Goal: Transaction & Acquisition: Purchase product/service

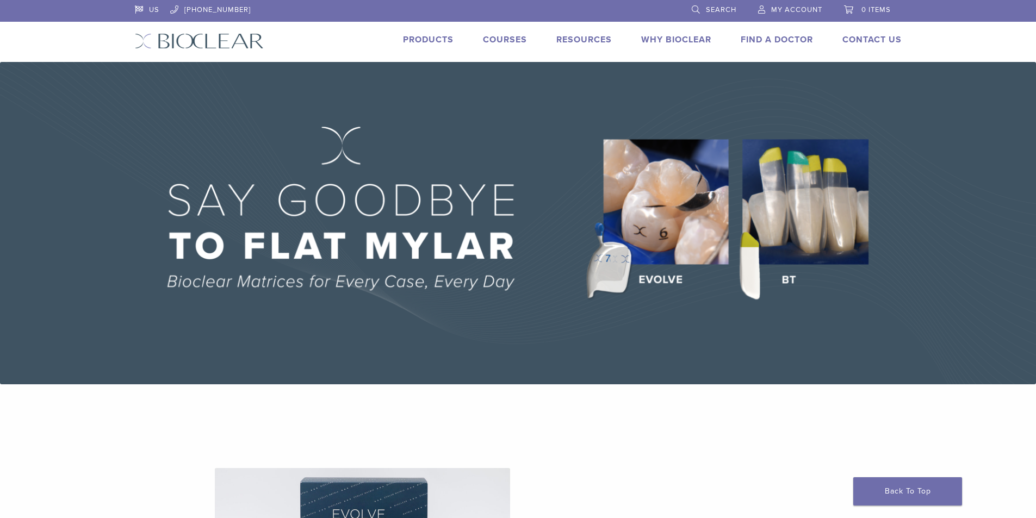
click at [438, 45] on li "Products" at bounding box center [428, 39] width 51 height 13
click at [435, 38] on link "Products" at bounding box center [428, 39] width 51 height 11
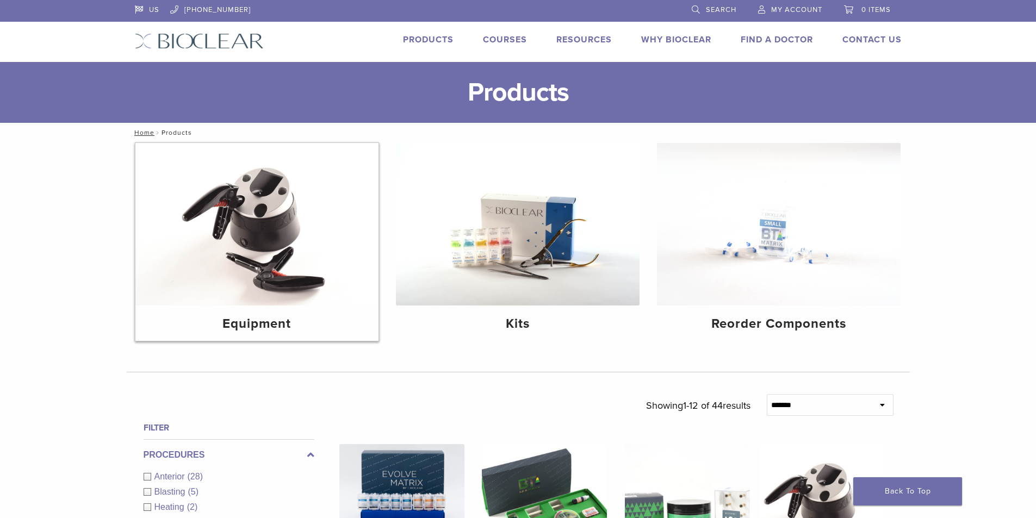
click at [290, 255] on img at bounding box center [257, 224] width 244 height 163
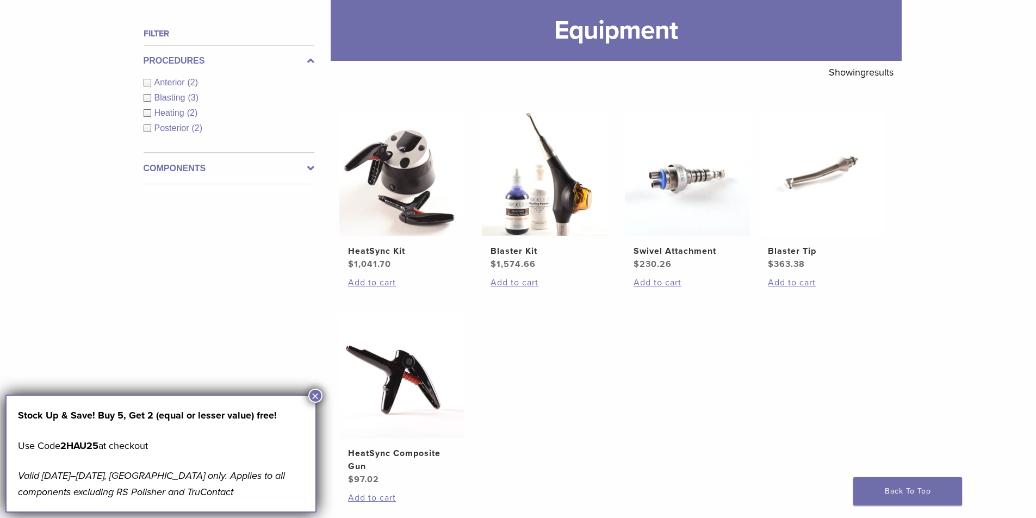
scroll to position [109, 0]
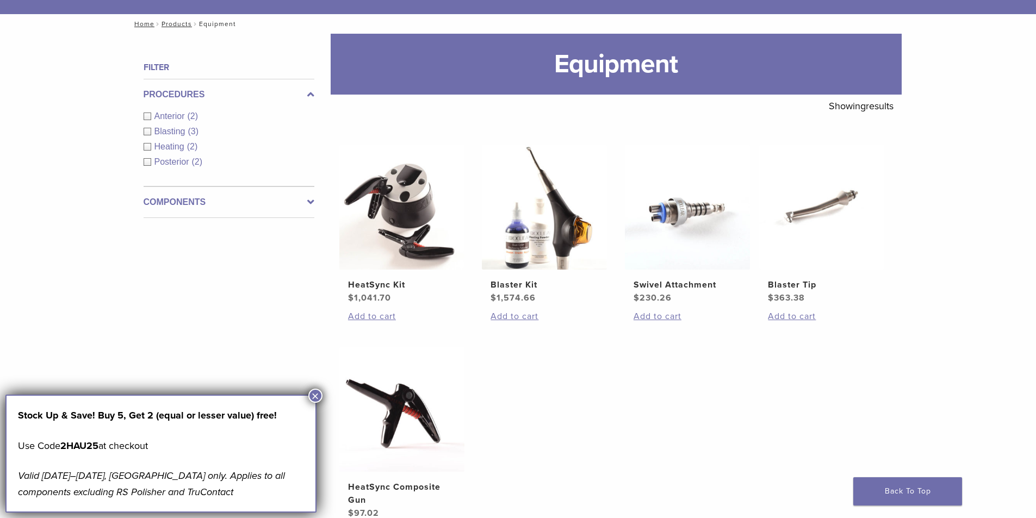
click at [310, 395] on button "×" at bounding box center [315, 396] width 14 height 14
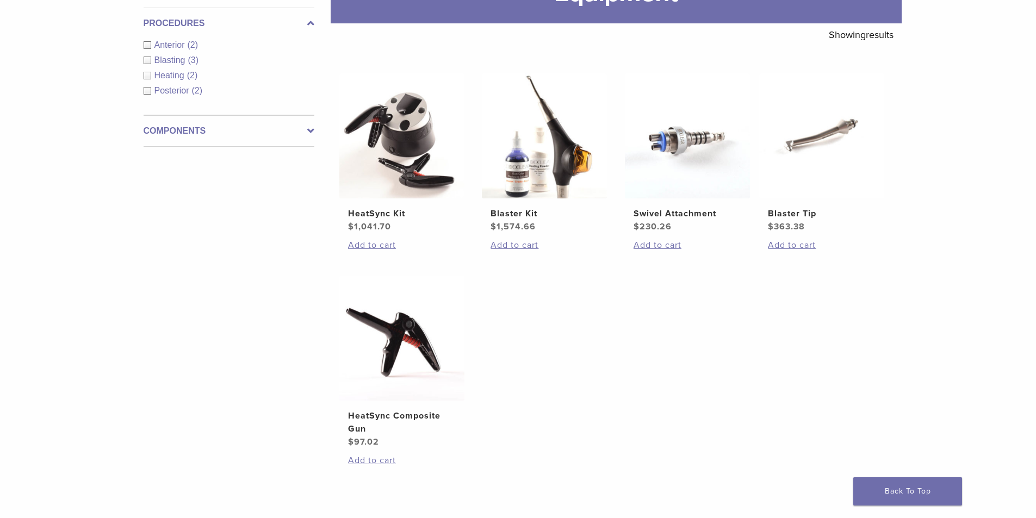
scroll to position [217, 0]
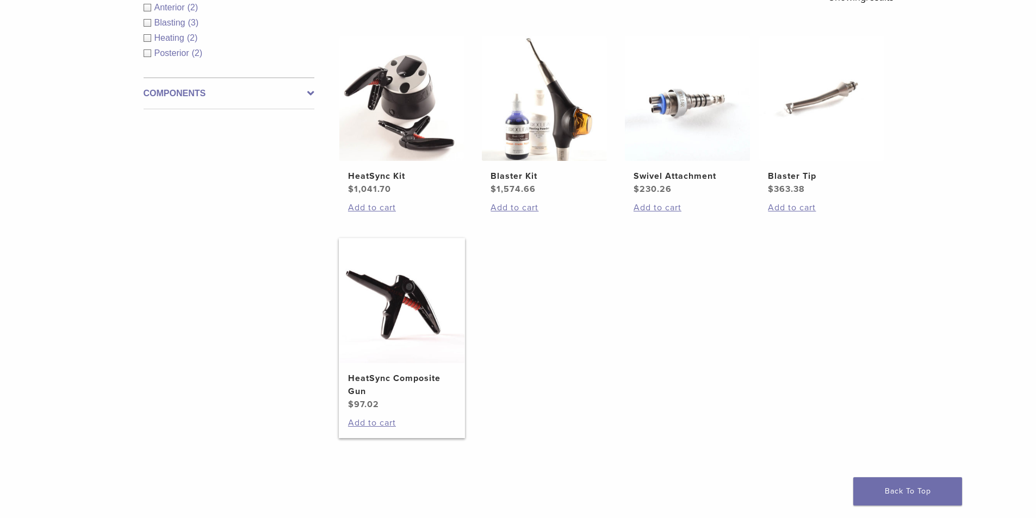
click at [408, 380] on h2 "HeatSync Composite Gun" at bounding box center [402, 385] width 108 height 26
